Goal: Task Accomplishment & Management: Use online tool/utility

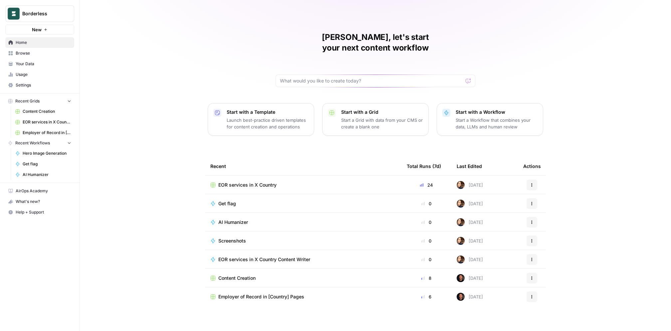
click at [25, 54] on span "Browse" at bounding box center [44, 53] width 56 height 6
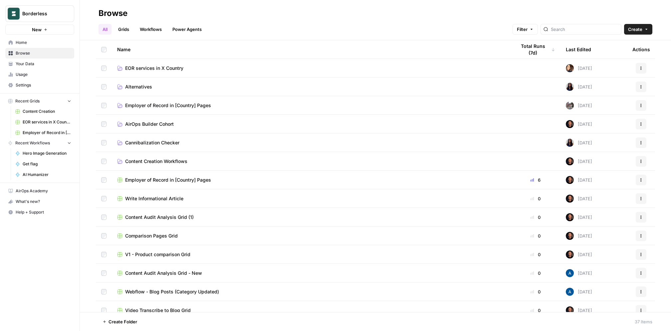
click at [186, 68] on link "EOR services in X Country" at bounding box center [311, 68] width 388 height 7
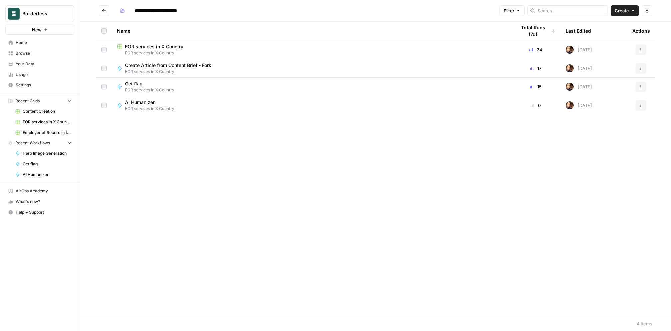
click at [175, 48] on span "EOR services in X Country" at bounding box center [154, 46] width 58 height 7
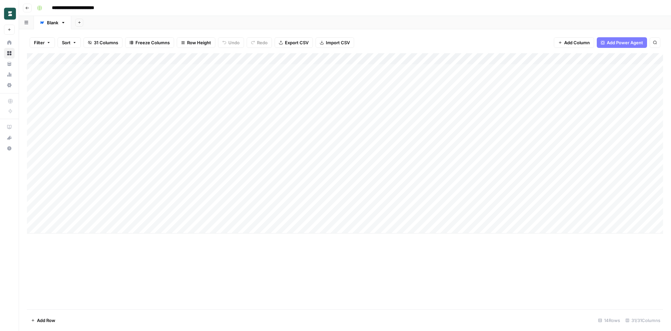
click at [217, 125] on div "Add Column" at bounding box center [345, 143] width 636 height 180
click at [286, 125] on div "Add Column" at bounding box center [345, 143] width 636 height 180
click at [286, 138] on div "Add Column" at bounding box center [345, 143] width 636 height 180
click at [285, 150] on div "Add Column" at bounding box center [345, 143] width 636 height 180
click at [285, 159] on div "Add Column" at bounding box center [345, 143] width 636 height 180
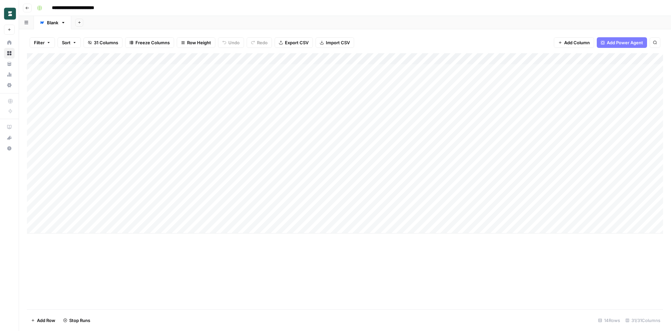
click at [286, 172] on div "Add Column" at bounding box center [345, 143] width 636 height 180
click at [387, 126] on div "Add Column" at bounding box center [345, 143] width 636 height 180
click at [385, 137] on div "Add Column" at bounding box center [345, 143] width 636 height 180
click at [385, 125] on div "Add Column" at bounding box center [345, 143] width 636 height 180
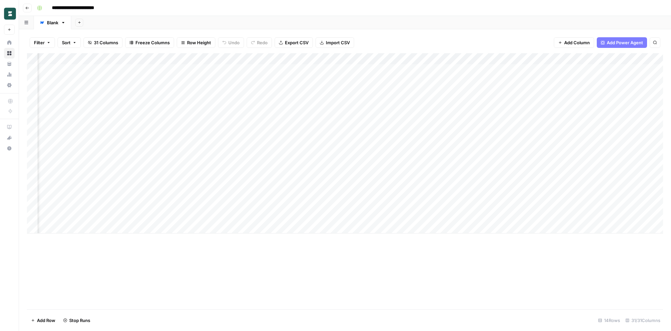
click at [386, 148] on div "Add Column" at bounding box center [345, 143] width 636 height 180
click at [386, 160] on div "Add Column" at bounding box center [345, 143] width 636 height 180
click at [386, 172] on div "Add Column" at bounding box center [345, 143] width 636 height 180
click at [460, 124] on div "Add Column" at bounding box center [345, 143] width 636 height 180
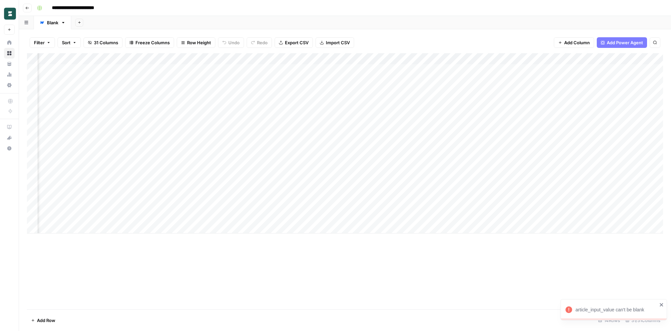
click at [458, 138] on div "Add Column" at bounding box center [345, 143] width 636 height 180
click at [352, 125] on div "Add Column" at bounding box center [345, 143] width 636 height 180
click at [381, 125] on div "Add Column" at bounding box center [345, 143] width 636 height 180
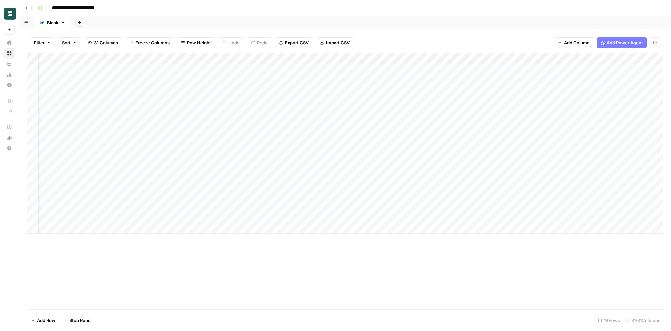
click at [381, 137] on div "Add Column" at bounding box center [345, 143] width 636 height 180
click at [383, 149] on div "Add Column" at bounding box center [345, 143] width 636 height 180
click at [380, 160] on div "Add Column" at bounding box center [345, 143] width 636 height 180
click at [380, 171] on div "Add Column" at bounding box center [345, 143] width 636 height 180
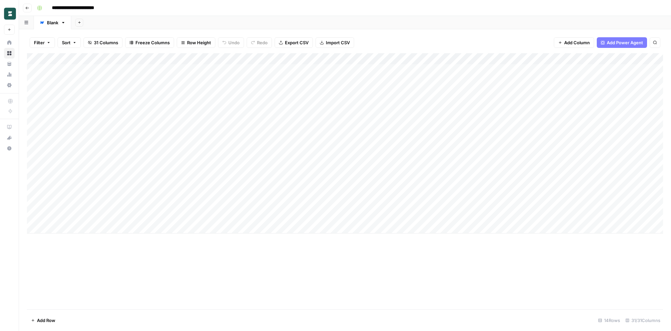
click at [34, 218] on div "Add Column" at bounding box center [345, 143] width 636 height 180
click at [41, 317] on span "Delete 1 Row" at bounding box center [44, 320] width 27 height 7
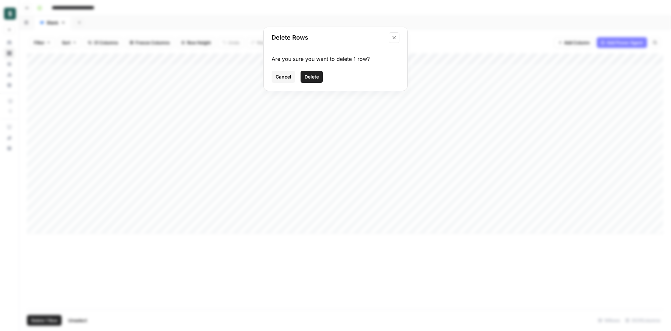
click at [313, 71] on button "Delete" at bounding box center [312, 77] width 22 height 12
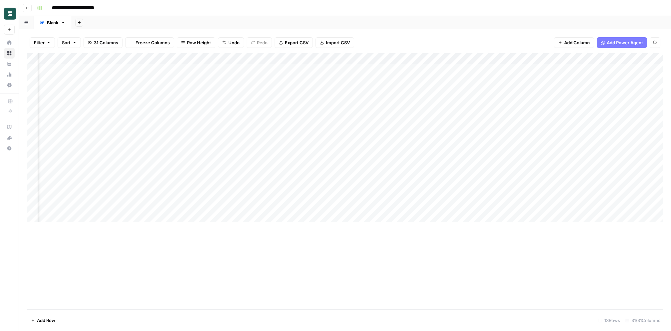
scroll to position [0, 300]
click at [329, 184] on div "Add Column" at bounding box center [345, 137] width 636 height 169
click at [368, 181] on div "Add Column" at bounding box center [345, 137] width 636 height 169
click at [588, 58] on div "Add Column" at bounding box center [345, 137] width 636 height 169
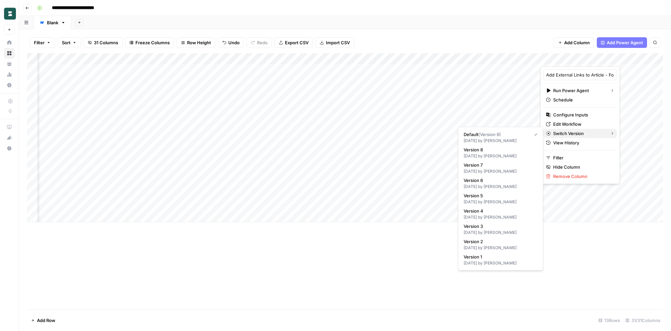
click at [566, 131] on span "Switch Version" at bounding box center [579, 133] width 52 height 7
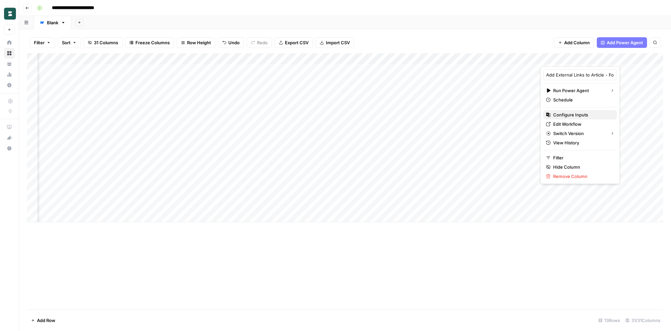
click at [564, 112] on span "Configure Inputs" at bounding box center [582, 114] width 58 height 7
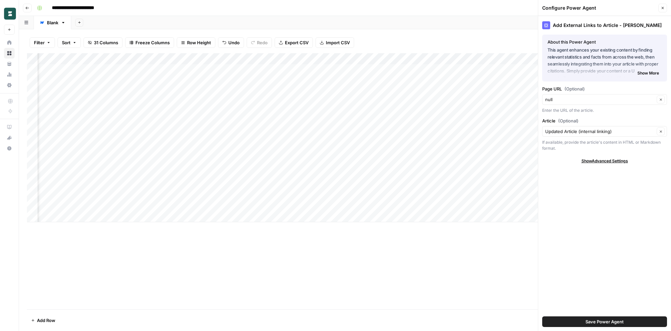
click at [664, 7] on icon "button" at bounding box center [663, 8] width 4 height 4
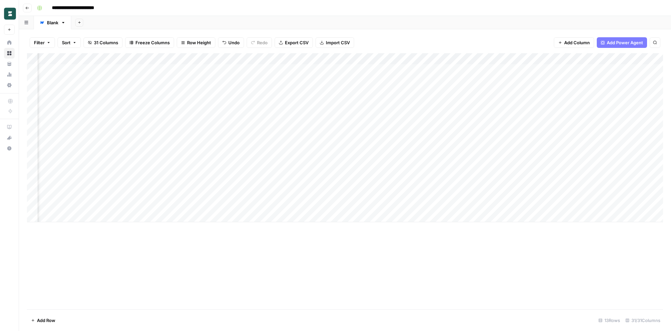
scroll to position [0, 327]
click at [333, 82] on div "Add Column" at bounding box center [345, 137] width 636 height 169
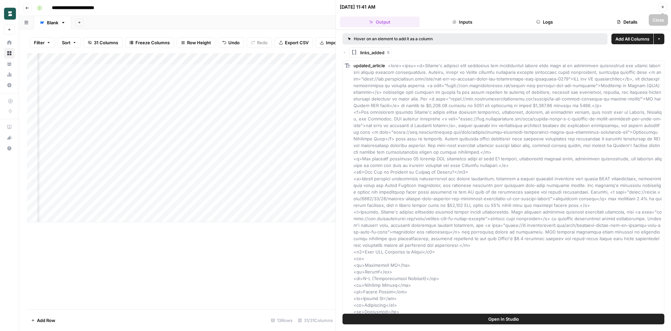
click at [663, 7] on icon "button" at bounding box center [663, 7] width 2 height 2
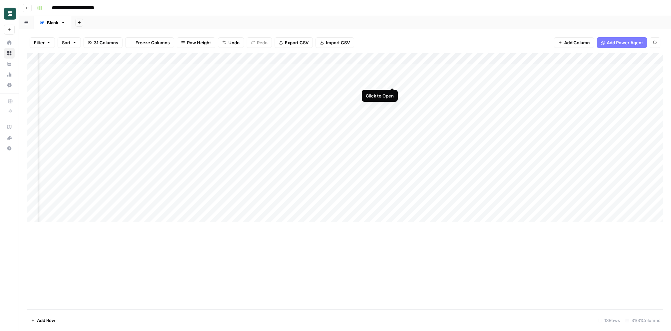
click at [395, 82] on div "Add Column" at bounding box center [345, 137] width 636 height 169
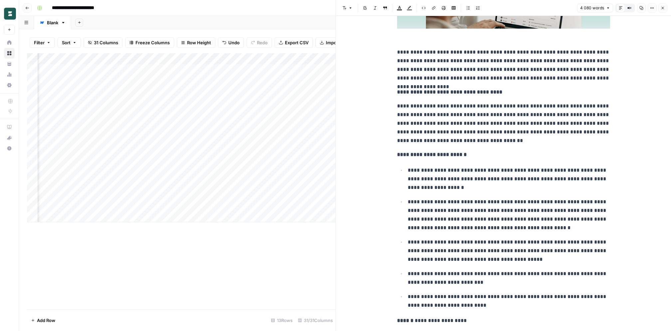
scroll to position [1275, 0]
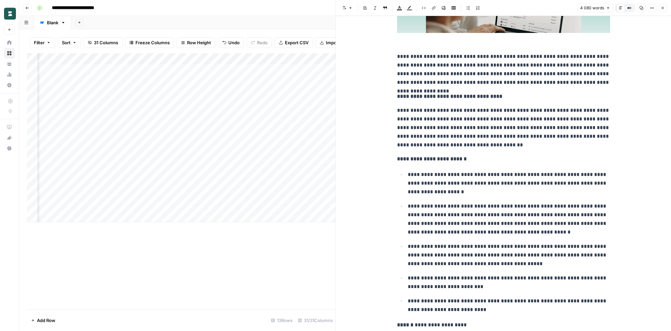
click at [664, 9] on icon "button" at bounding box center [663, 8] width 4 height 4
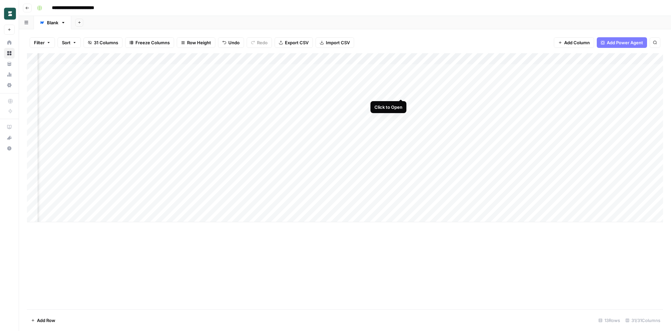
click at [401, 94] on div "Add Column" at bounding box center [345, 137] width 636 height 169
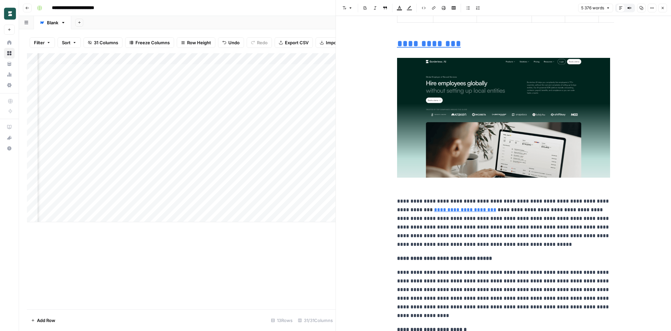
scroll to position [1351, 0]
click at [662, 9] on icon "button" at bounding box center [663, 8] width 4 height 4
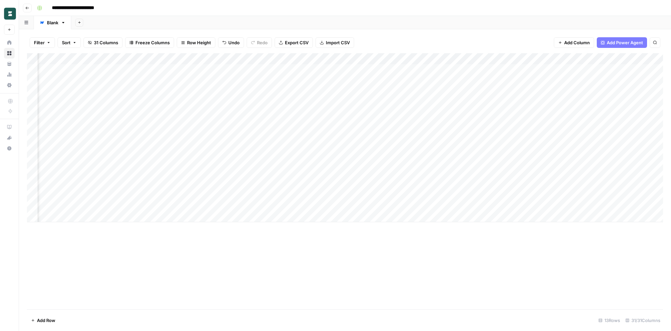
scroll to position [0, 1217]
click at [422, 124] on div "Add Column" at bounding box center [345, 137] width 636 height 169
click at [294, 127] on div "Add Column" at bounding box center [345, 137] width 636 height 169
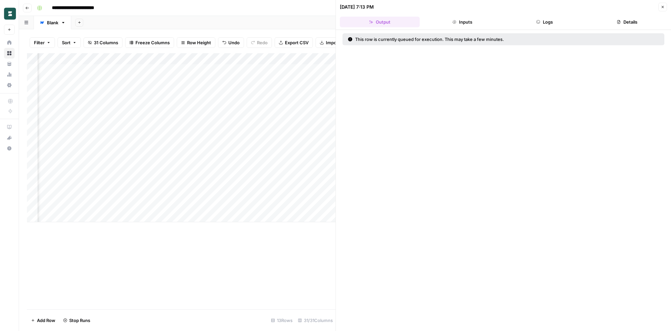
click at [299, 138] on div "Add Column" at bounding box center [181, 137] width 309 height 169
click at [301, 148] on div "Add Column" at bounding box center [181, 137] width 309 height 169
click at [301, 161] on div "Add Column" at bounding box center [181, 137] width 309 height 169
click at [300, 171] on div "Add Column" at bounding box center [181, 137] width 309 height 169
click at [663, 8] on icon "button" at bounding box center [663, 7] width 4 height 4
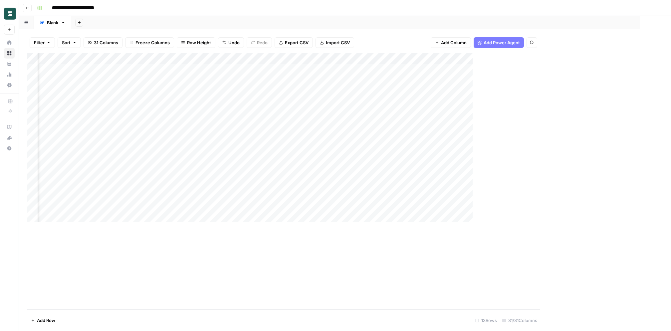
scroll to position [0, 1334]
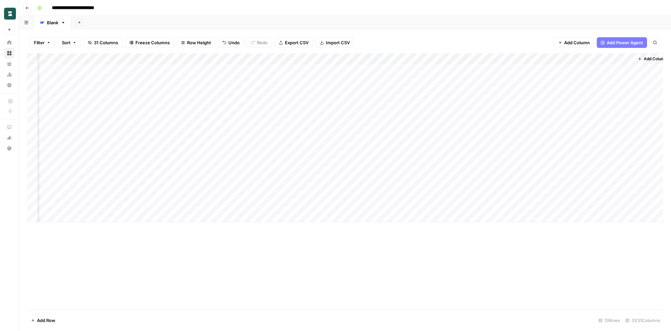
click at [433, 124] on div "Add Column" at bounding box center [345, 137] width 636 height 169
click at [424, 115] on div "Add Column" at bounding box center [345, 137] width 636 height 169
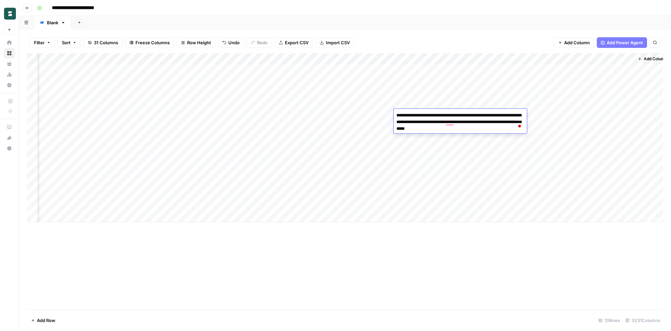
click at [431, 148] on div "Add Column" at bounding box center [345, 137] width 636 height 169
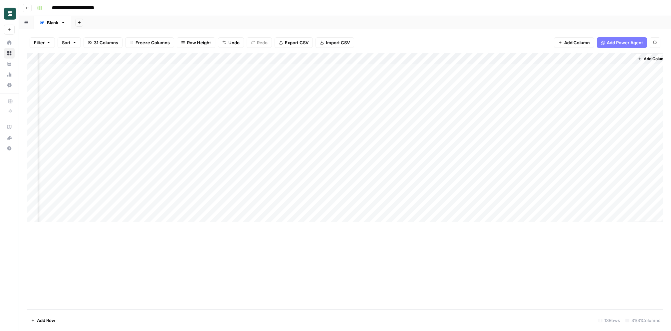
click at [431, 148] on div "Add Column" at bounding box center [345, 137] width 636 height 169
click at [428, 139] on div "Add Column" at bounding box center [345, 137] width 636 height 169
click at [425, 92] on div "Add Column" at bounding box center [345, 137] width 636 height 169
click at [423, 68] on div "Add Column" at bounding box center [345, 137] width 636 height 169
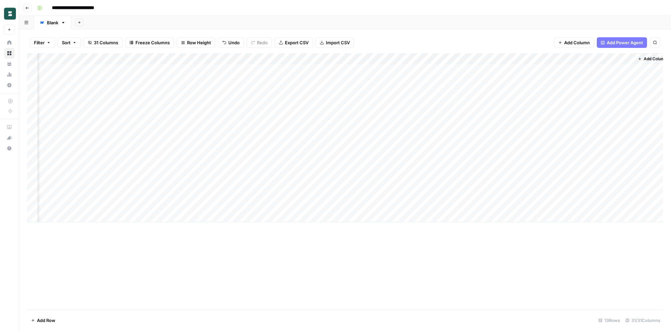
click at [423, 68] on div "Add Column" at bounding box center [345, 137] width 636 height 169
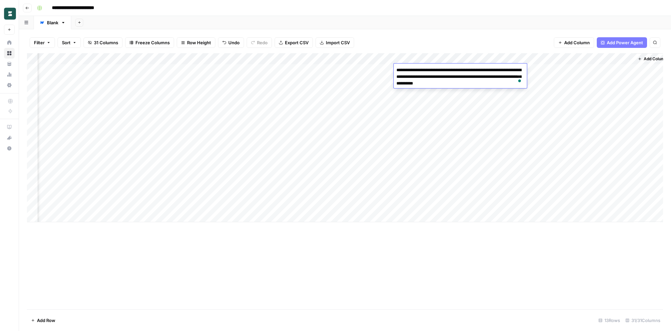
click at [428, 125] on div "Add Column" at bounding box center [345, 137] width 636 height 169
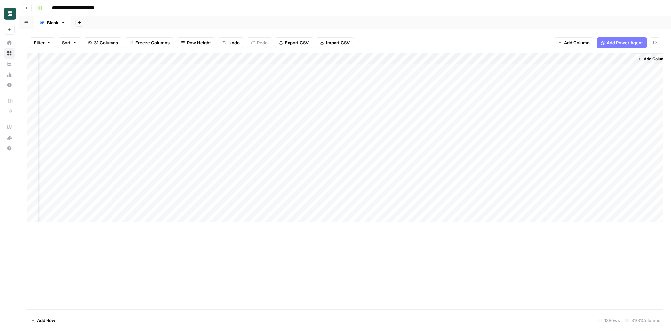
click at [426, 171] on div "Add Column" at bounding box center [345, 137] width 636 height 169
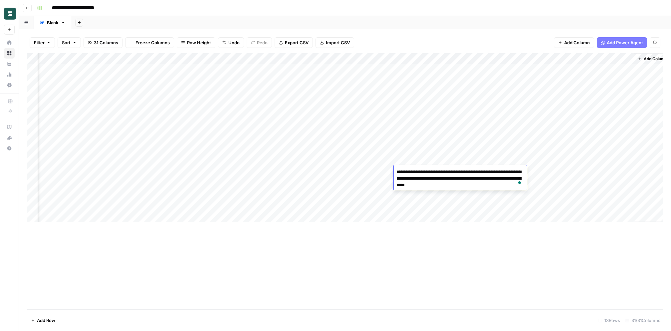
click at [455, 173] on textarea "**********" at bounding box center [460, 178] width 133 height 23
type textarea "**********"
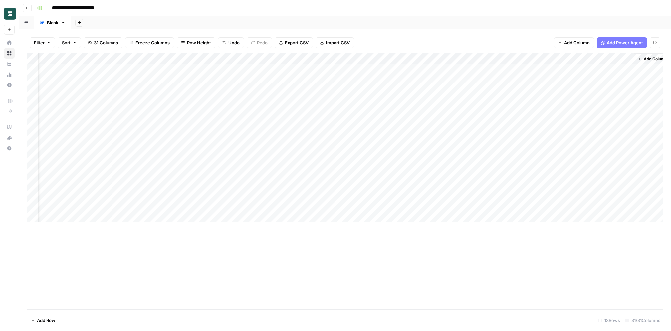
click at [431, 161] on div "Add Column" at bounding box center [345, 137] width 636 height 169
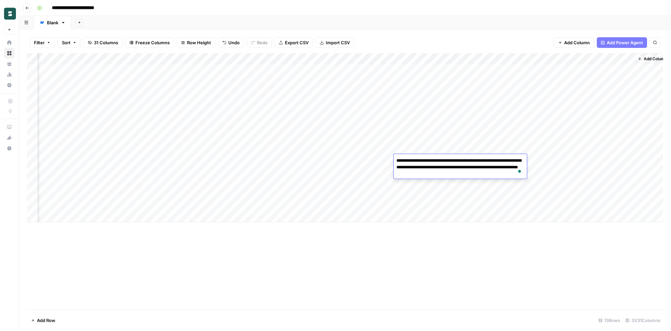
click at [457, 162] on textarea "**********" at bounding box center [460, 167] width 133 height 23
type textarea "**********"
click at [414, 146] on div "Add Column" at bounding box center [345, 137] width 636 height 169
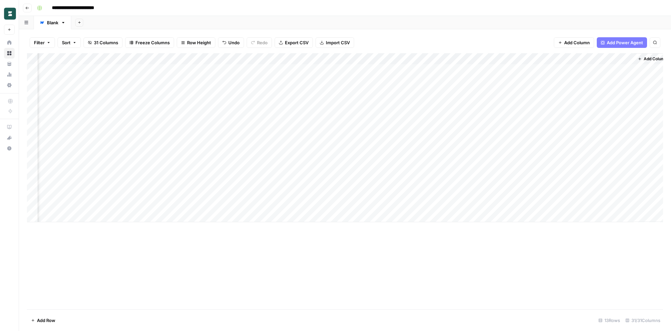
click at [414, 146] on div "Add Column" at bounding box center [345, 137] width 636 height 169
click at [454, 150] on textarea "**********" at bounding box center [460, 156] width 133 height 23
type textarea "**********"
click at [432, 139] on div "Add Column" at bounding box center [345, 137] width 636 height 169
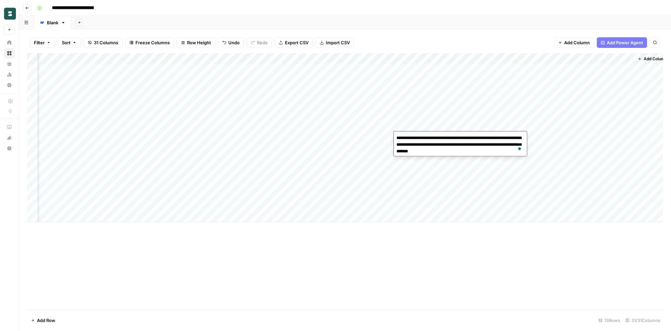
click at [456, 139] on textarea "**********" at bounding box center [460, 144] width 133 height 23
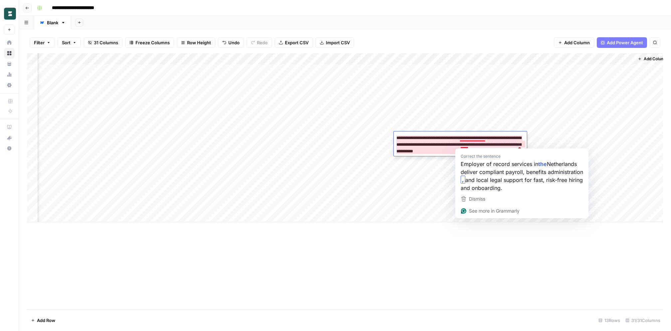
click at [464, 145] on textarea "**********" at bounding box center [460, 144] width 133 height 23
type textarea "**********"
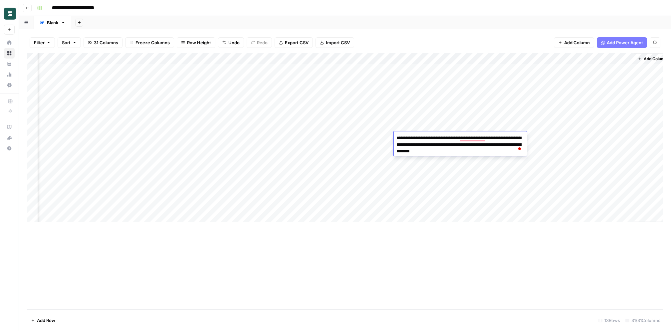
click at [431, 127] on div "Add Column" at bounding box center [345, 137] width 636 height 169
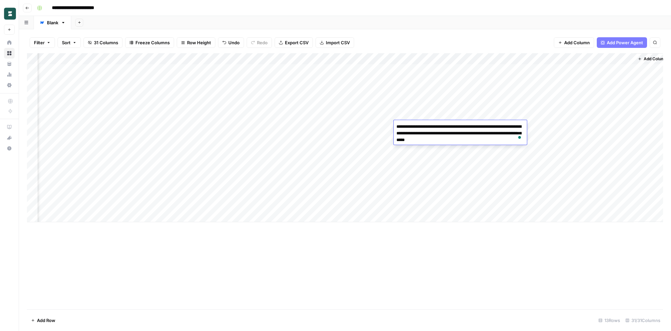
click at [457, 128] on textarea "**********" at bounding box center [460, 133] width 133 height 23
type textarea "**********"
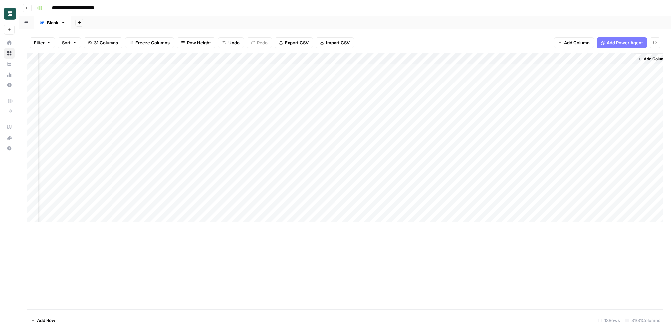
click at [419, 114] on div "Add Column" at bounding box center [345, 137] width 636 height 169
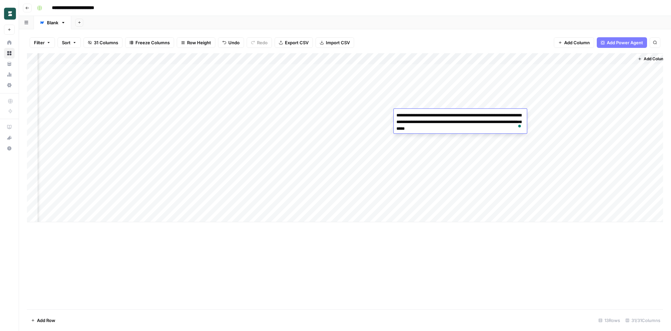
click at [495, 162] on div "Add Column" at bounding box center [345, 137] width 636 height 169
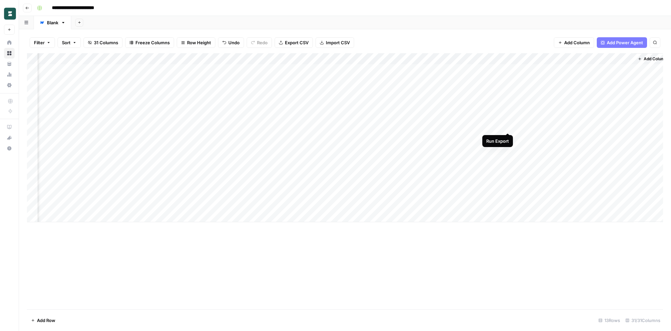
click at [506, 126] on div "Add Column" at bounding box center [345, 137] width 636 height 169
click at [507, 138] on div "Add Column" at bounding box center [345, 137] width 636 height 169
click at [507, 148] on div "Add Column" at bounding box center [345, 137] width 636 height 169
click at [508, 159] on div "Add Column" at bounding box center [345, 137] width 636 height 169
click at [506, 171] on div "Add Column" at bounding box center [345, 137] width 636 height 169
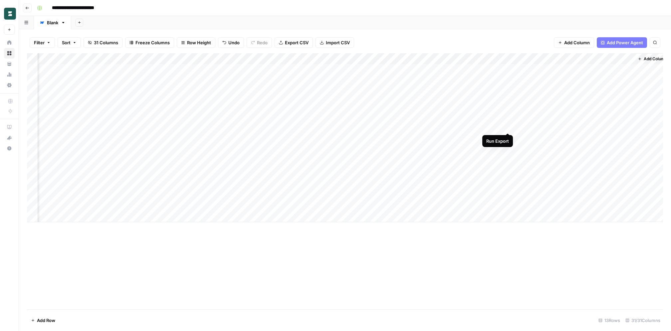
click at [507, 125] on div "Add Column" at bounding box center [345, 137] width 636 height 169
click at [500, 150] on div "Add Column" at bounding box center [345, 137] width 636 height 169
click at [509, 171] on div "Add Column" at bounding box center [345, 137] width 636 height 169
click at [508, 150] on div "Add Column" at bounding box center [345, 137] width 636 height 169
click at [479, 150] on div "Add Column" at bounding box center [345, 137] width 636 height 169
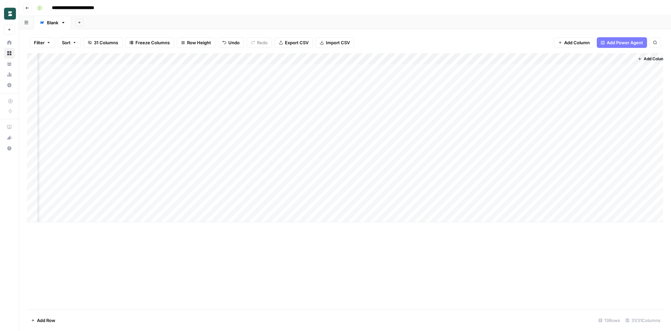
click at [472, 147] on div "Add Column" at bounding box center [345, 137] width 636 height 169
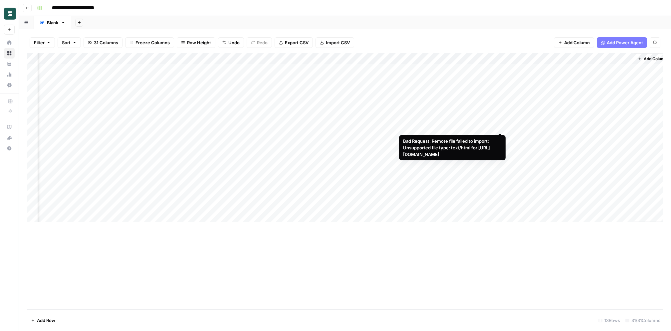
click at [464, 126] on div "Add Column" at bounding box center [345, 137] width 636 height 169
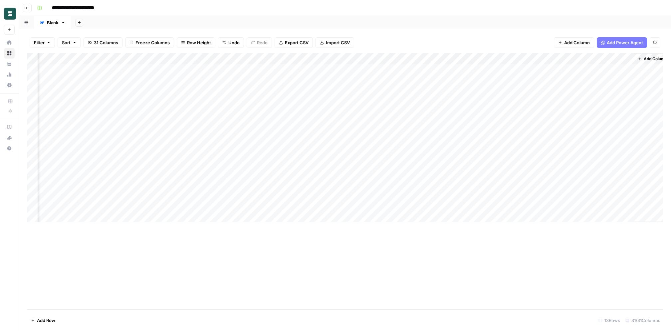
click at [464, 126] on div "Add Column" at bounding box center [345, 137] width 636 height 169
click at [183, 128] on div "Add Column" at bounding box center [345, 137] width 636 height 169
click at [186, 138] on div "Add Column" at bounding box center [345, 137] width 636 height 169
click at [185, 150] on div "Add Column" at bounding box center [345, 137] width 636 height 169
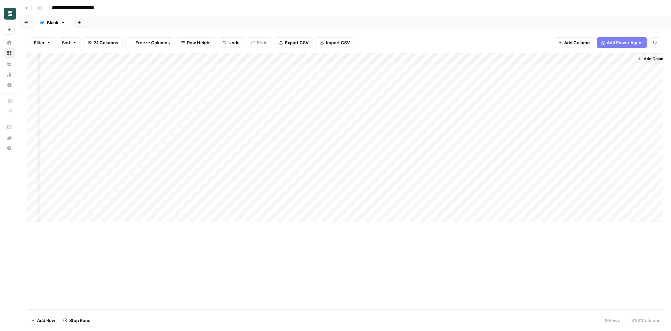
click at [185, 159] on div "Add Column" at bounding box center [345, 137] width 636 height 169
click at [184, 172] on div "Add Column" at bounding box center [345, 137] width 636 height 169
click at [506, 126] on div "Add Column" at bounding box center [345, 137] width 636 height 169
click at [509, 150] on div "Add Column" at bounding box center [345, 137] width 636 height 169
click at [509, 173] on div "Add Column" at bounding box center [345, 137] width 636 height 169
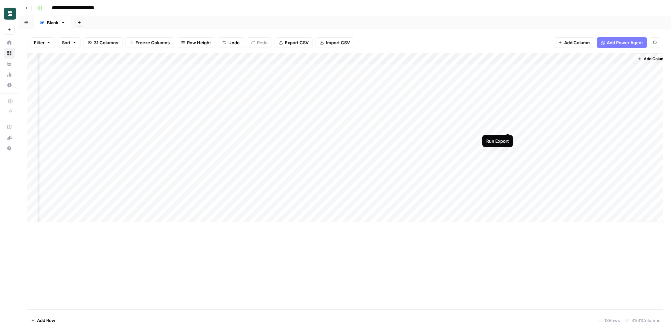
click at [507, 126] on div "Add Column" at bounding box center [345, 137] width 636 height 169
click at [397, 126] on div "Add Column" at bounding box center [345, 137] width 636 height 169
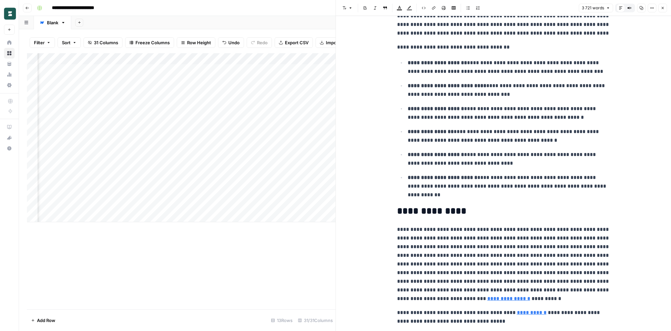
click at [660, 7] on button "Close" at bounding box center [662, 8] width 9 height 9
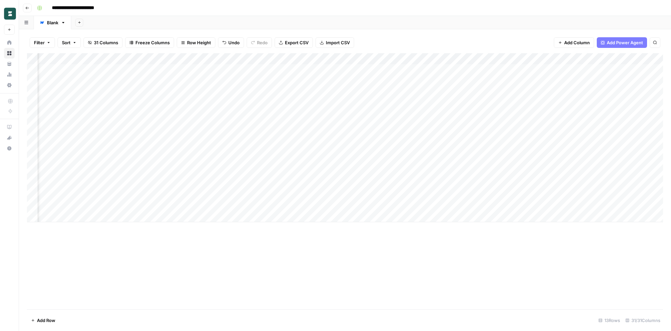
scroll to position [0, 1342]
